Goal: Task Accomplishment & Management: Manage account settings

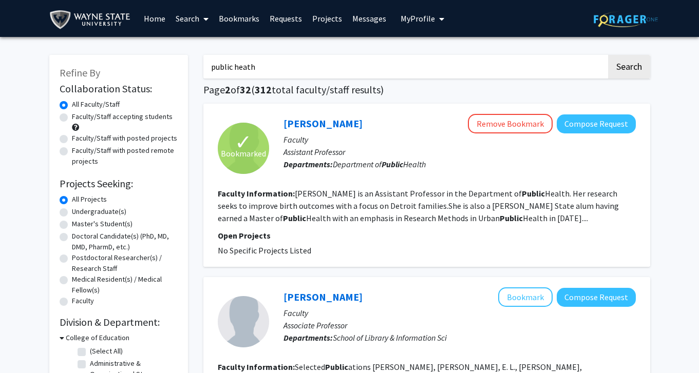
scroll to position [1574, 0]
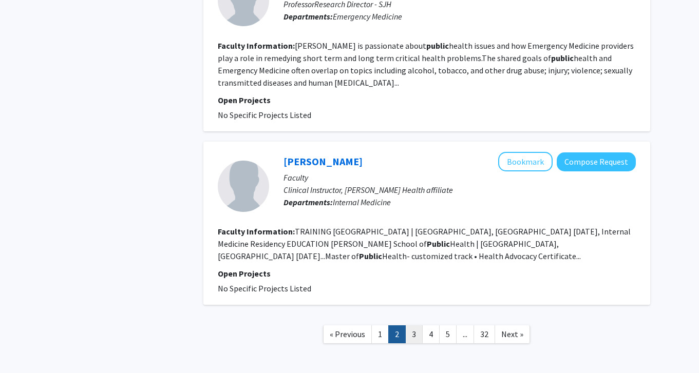
click at [414, 326] on link "3" at bounding box center [413, 335] width 17 height 18
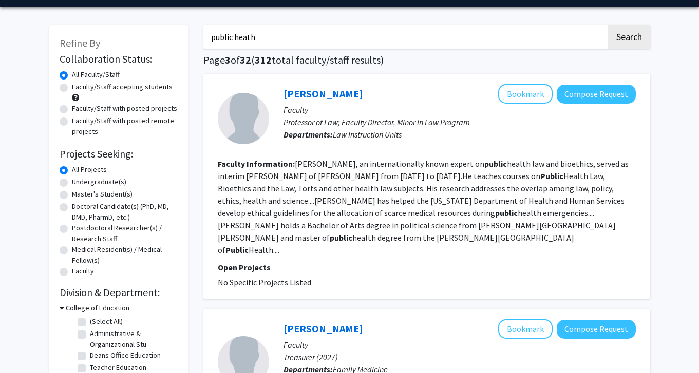
scroll to position [53, 0]
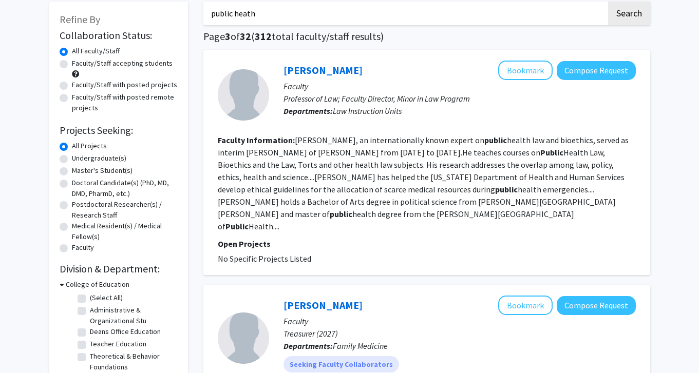
click at [526, 65] on button "Bookmark" at bounding box center [525, 71] width 54 height 20
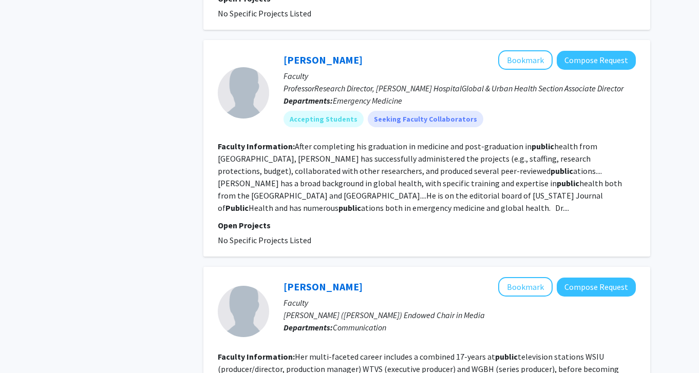
scroll to position [1583, 0]
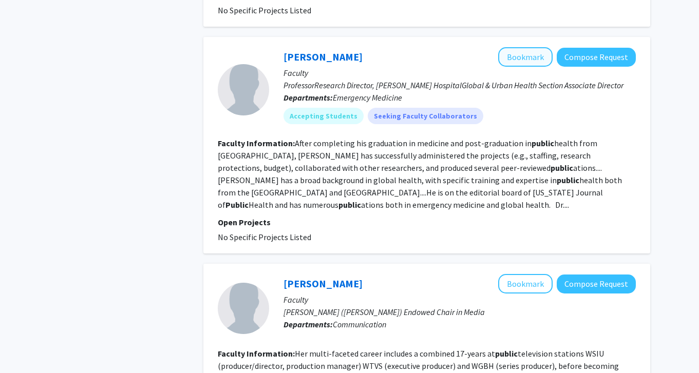
click at [524, 48] on button "Bookmark" at bounding box center [525, 57] width 54 height 20
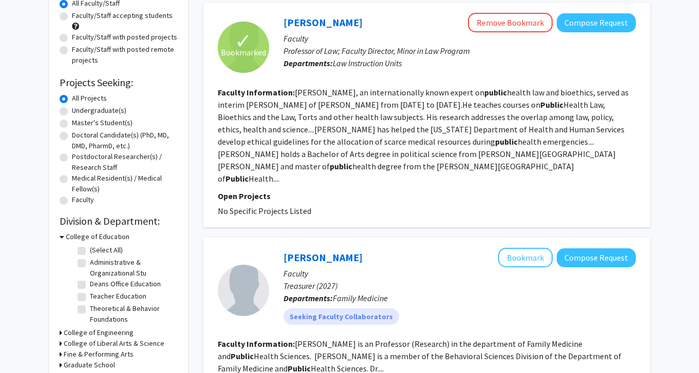
scroll to position [0, 0]
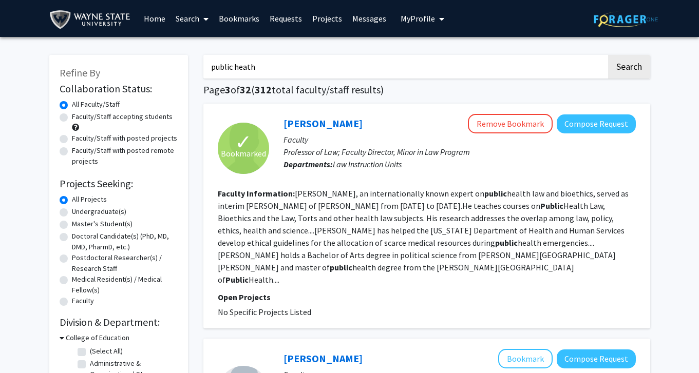
click at [332, 23] on link "Projects" at bounding box center [327, 19] width 40 height 36
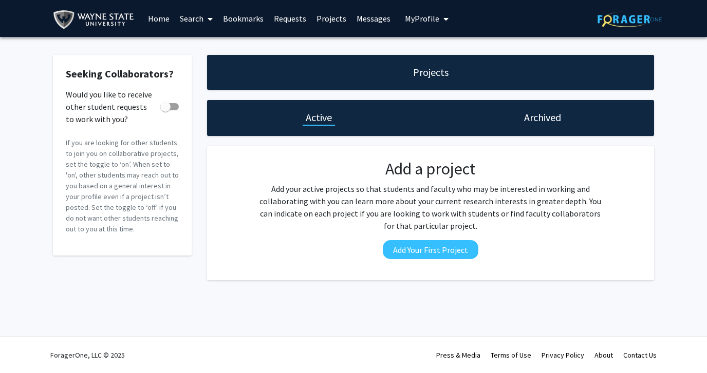
click at [247, 21] on link "Bookmarks" at bounding box center [243, 19] width 51 height 36
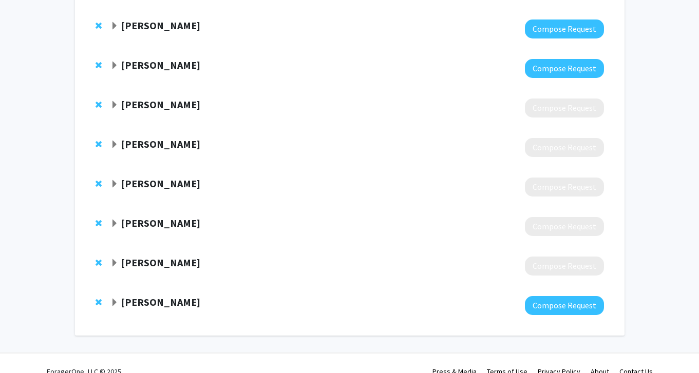
scroll to position [478, 0]
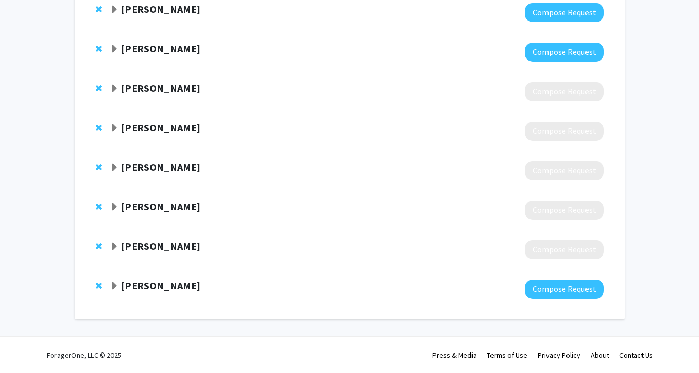
click at [116, 90] on span "Expand Youcheng Liu Bookmark" at bounding box center [114, 89] width 8 height 8
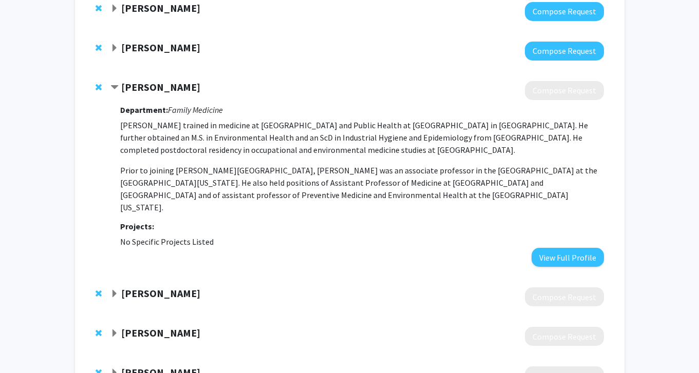
click at [115, 90] on span "Contract Youcheng Liu Bookmark" at bounding box center [114, 88] width 8 height 8
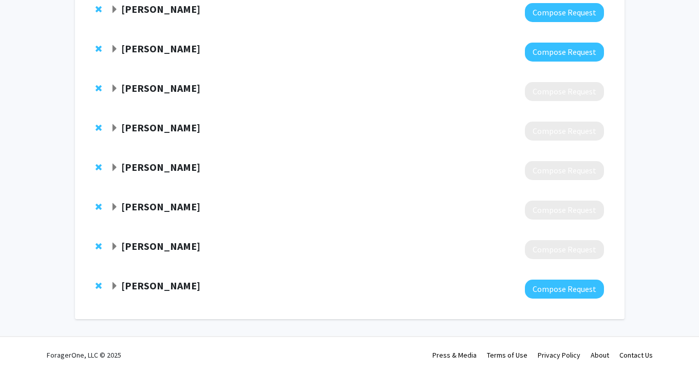
click at [106, 127] on div "[PERSON_NAME] Compose Request" at bounding box center [349, 131] width 529 height 40
click at [119, 127] on span "Expand Sarah Vaughan Bookmark" at bounding box center [114, 128] width 8 height 8
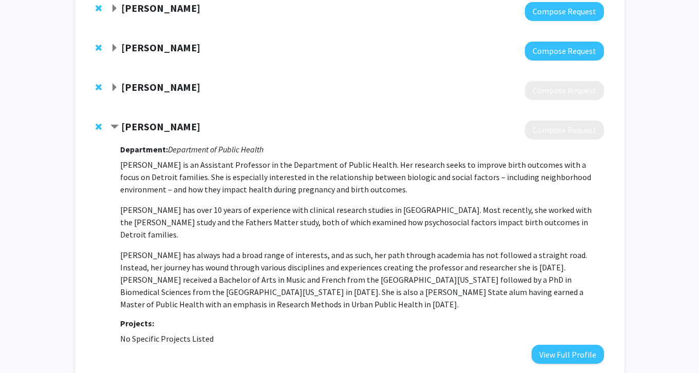
click at [173, 133] on strong "[PERSON_NAME]" at bounding box center [160, 126] width 79 height 13
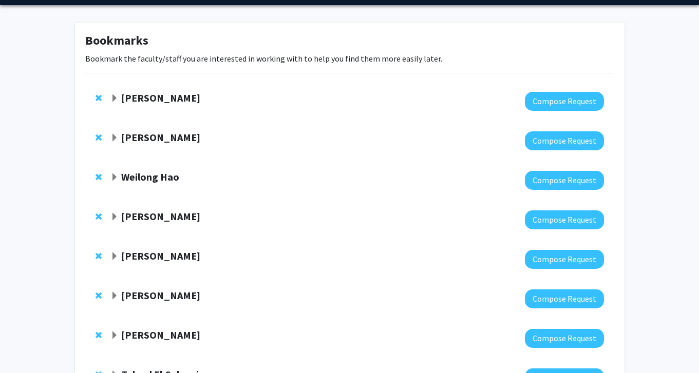
scroll to position [27, 0]
